Goal: Transaction & Acquisition: Download file/media

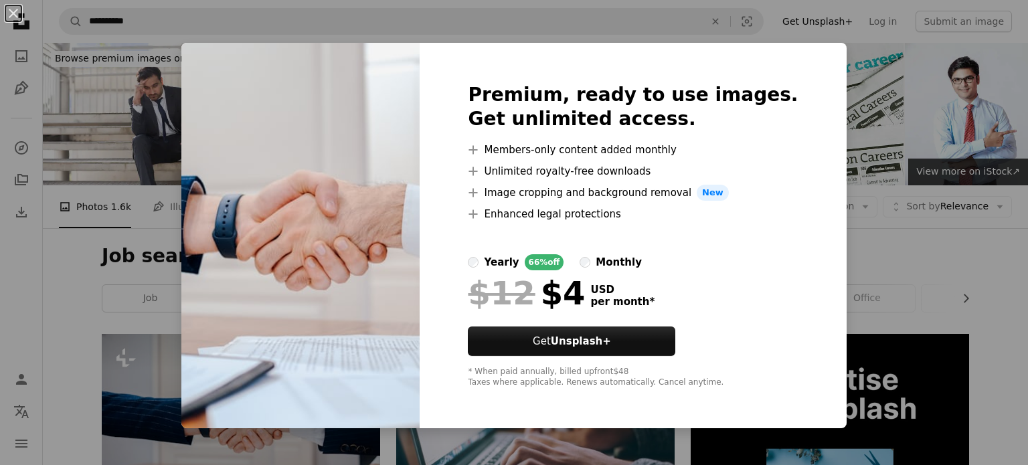
click at [865, 80] on div "An X shape Premium, ready to use images. Get unlimited access. A plus sign Memb…" at bounding box center [514, 232] width 1028 height 465
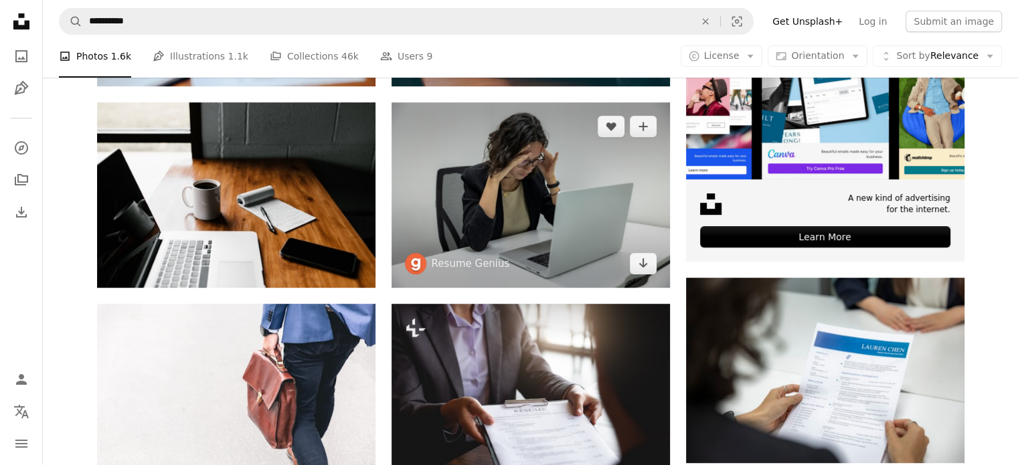
scroll to position [535, 0]
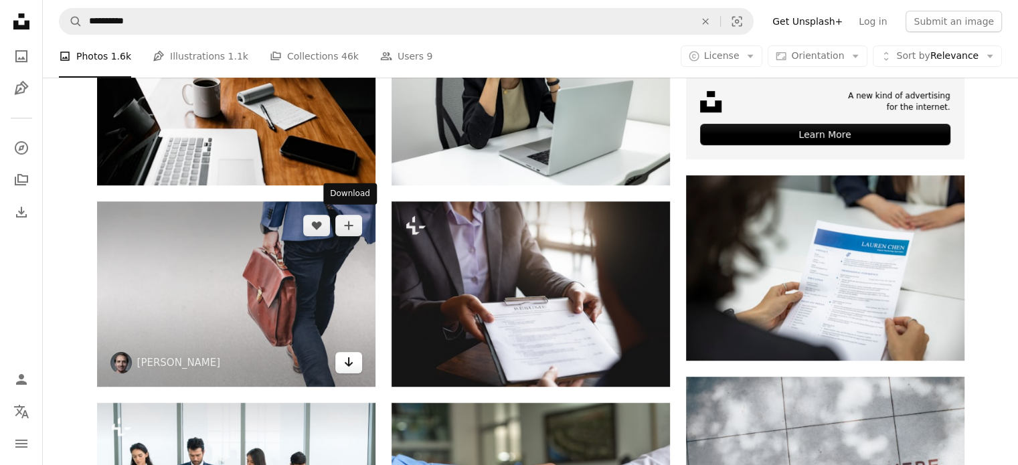
click at [352, 354] on icon "Arrow pointing down" at bounding box center [348, 362] width 11 height 16
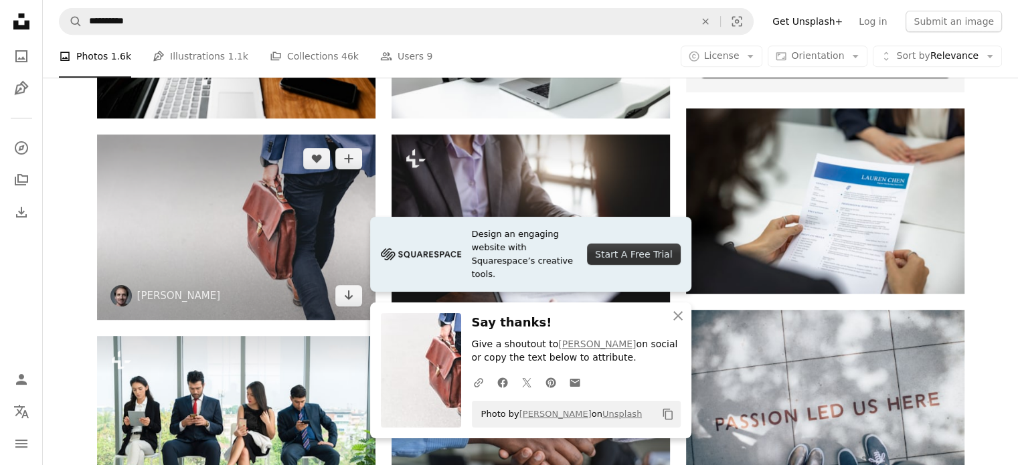
scroll to position [669, 0]
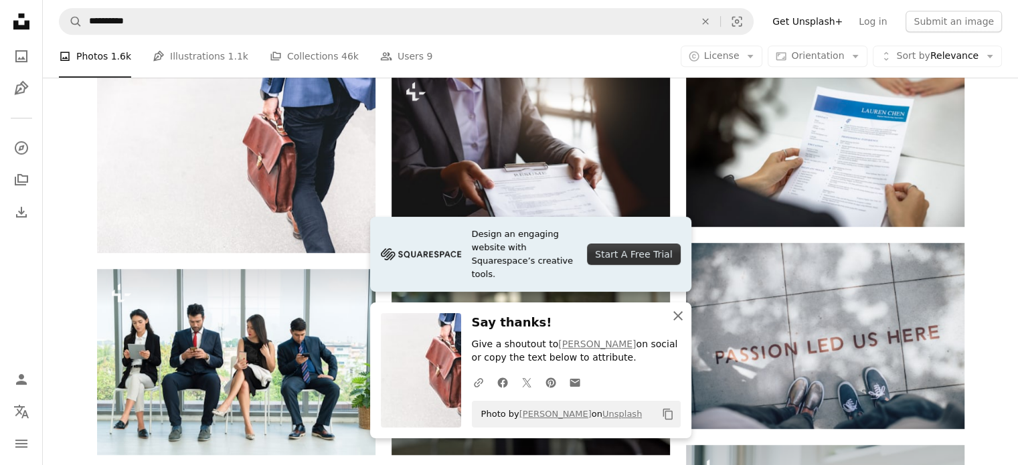
click at [681, 322] on icon "An X shape" at bounding box center [678, 316] width 16 height 16
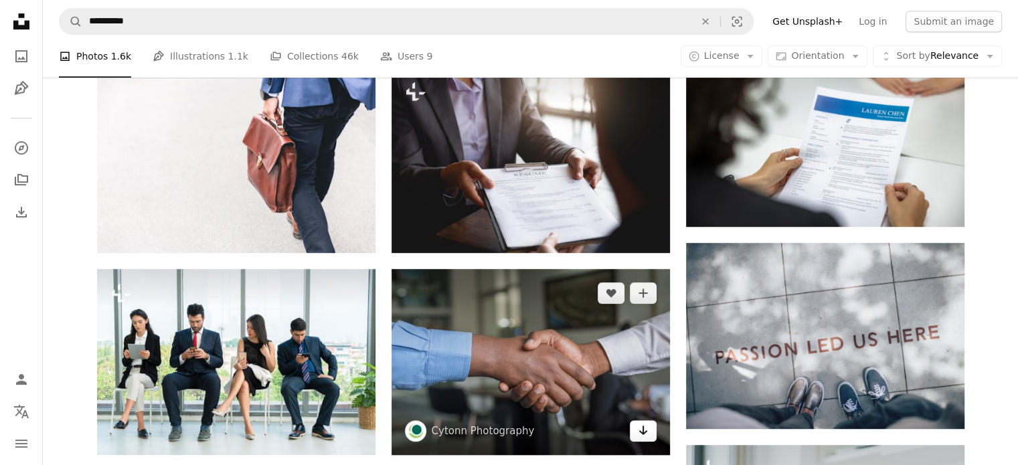
click at [644, 420] on link "Arrow pointing down" at bounding box center [643, 430] width 27 height 21
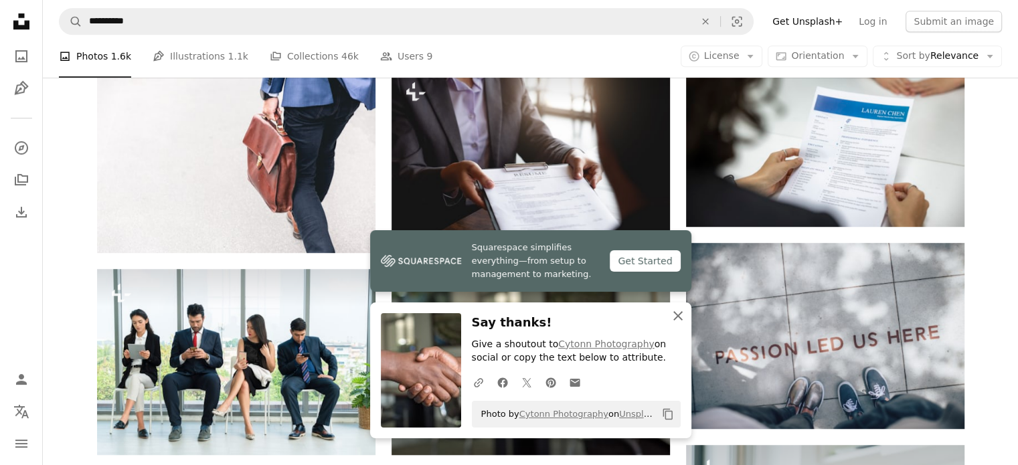
click at [681, 313] on icon "button" at bounding box center [677, 315] width 9 height 9
